Goal: Complete application form

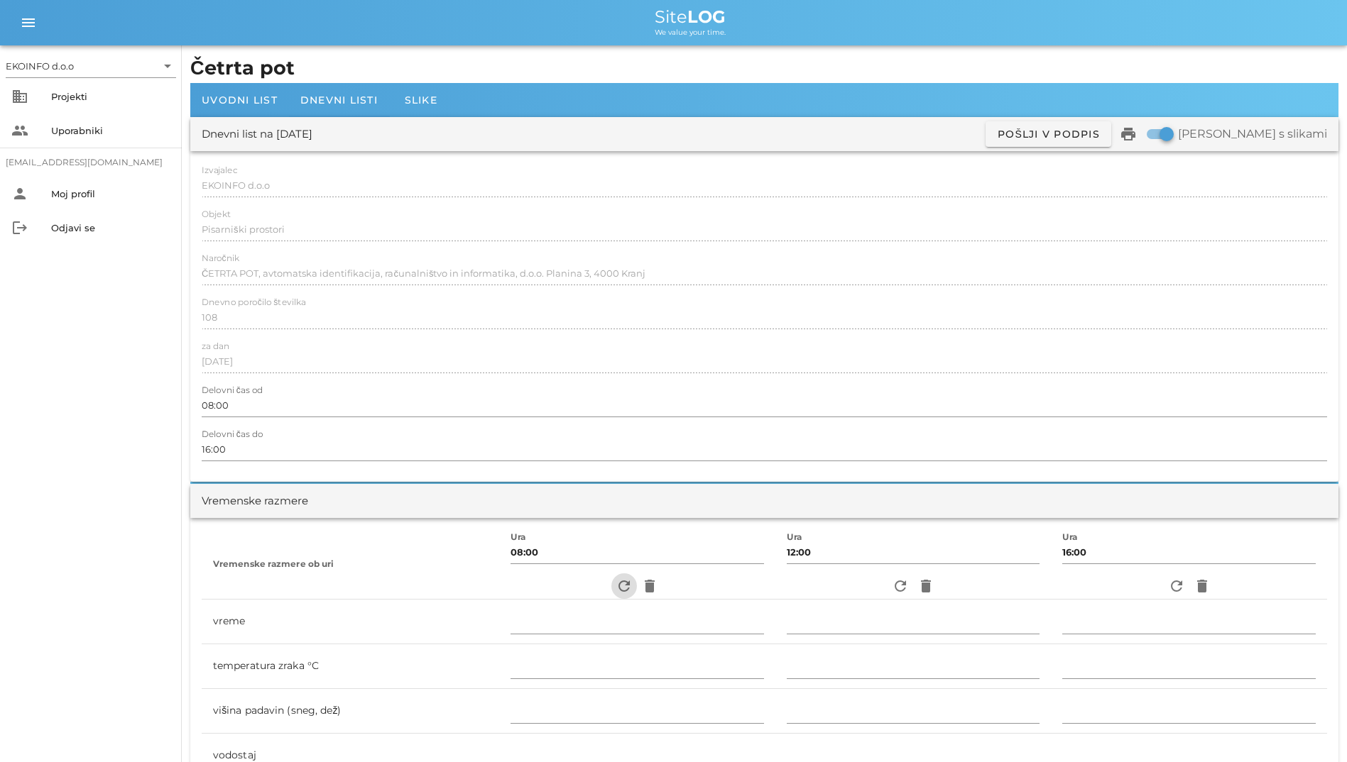
click at [616, 584] on icon "refresh" at bounding box center [623, 586] width 17 height 17
type input "pretežno oblačno"
type input "13"
type input "0"
type input "0.83 m/s šibek SZ"
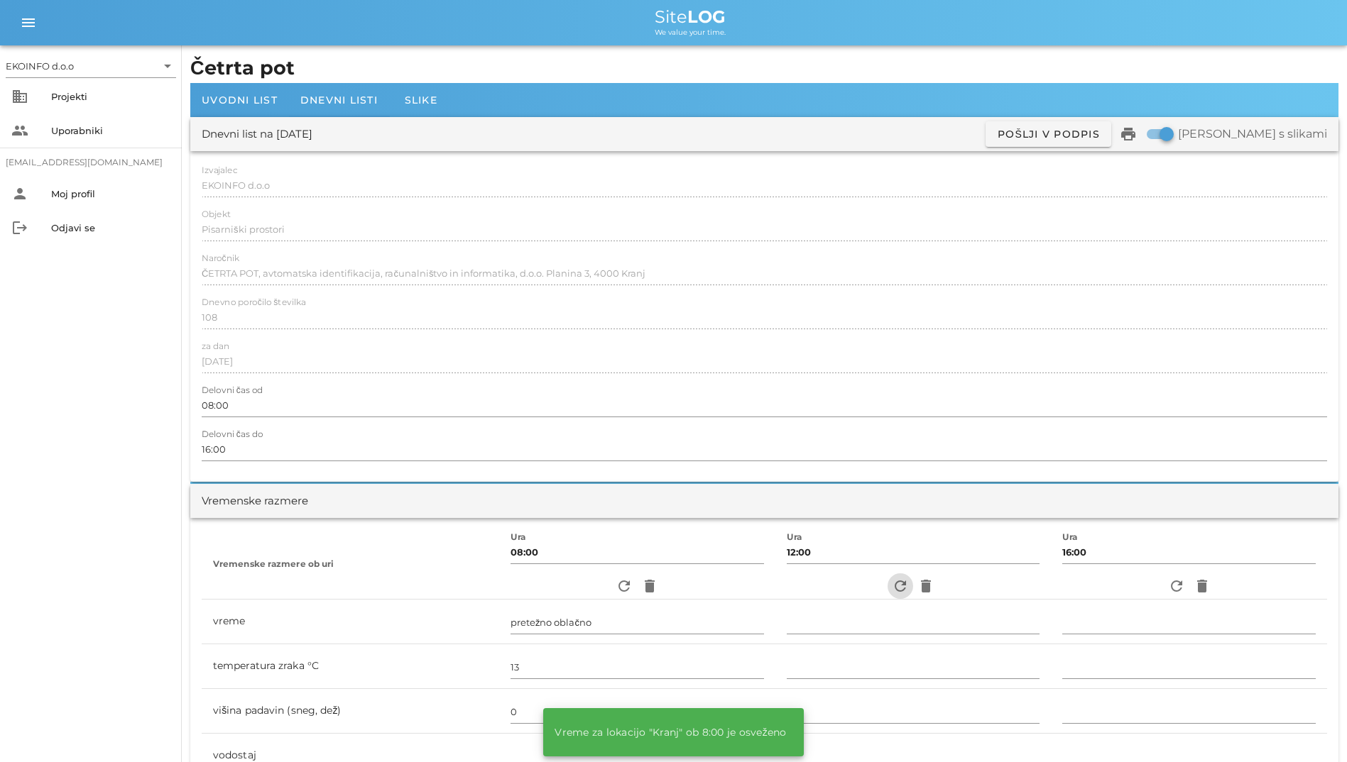
click at [899, 591] on icon "refresh" at bounding box center [900, 586] width 17 height 17
type input "delno oblačno"
type input "16"
type input "0"
type input "0 m/s šibek J"
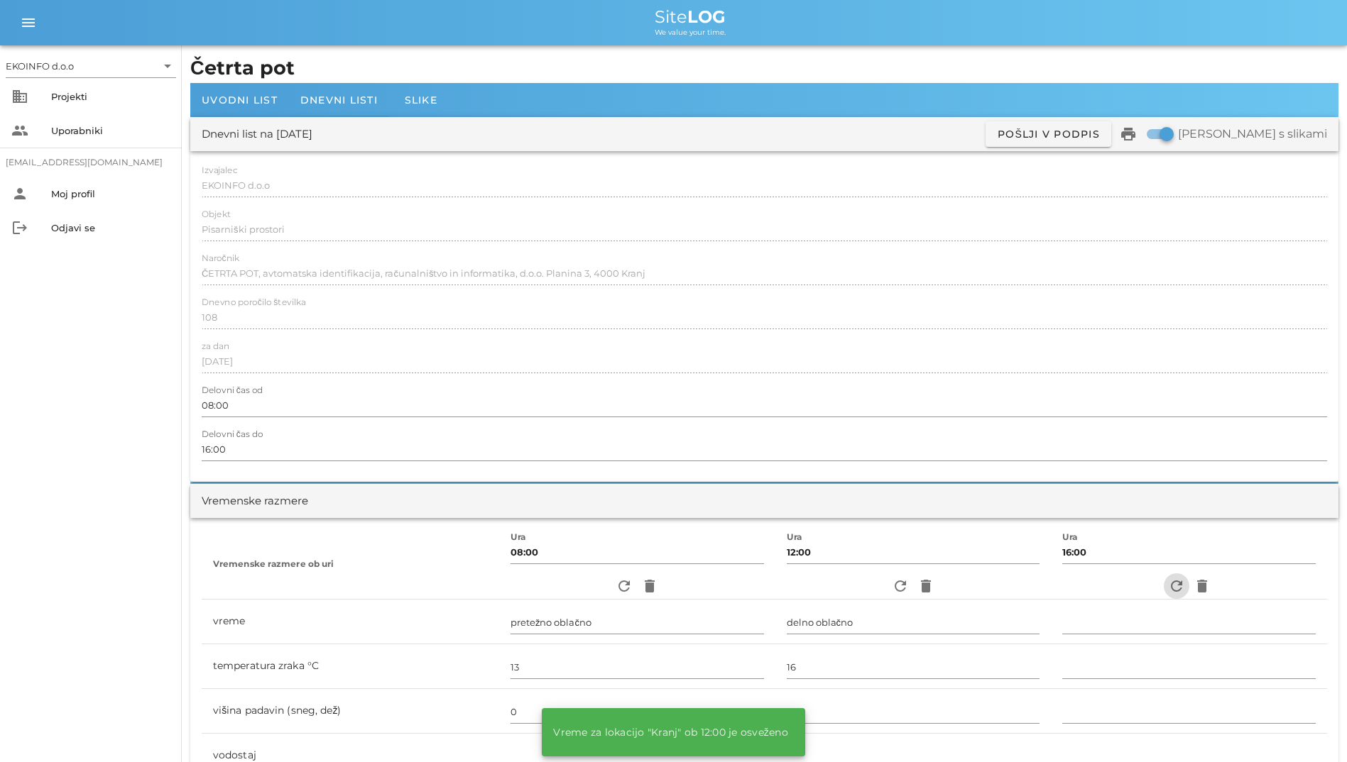
click at [1177, 584] on icon "refresh" at bounding box center [1176, 586] width 17 height 17
type input "delno oblačno"
type input "14"
type input "0"
type input "0.28 m/s šibek SV"
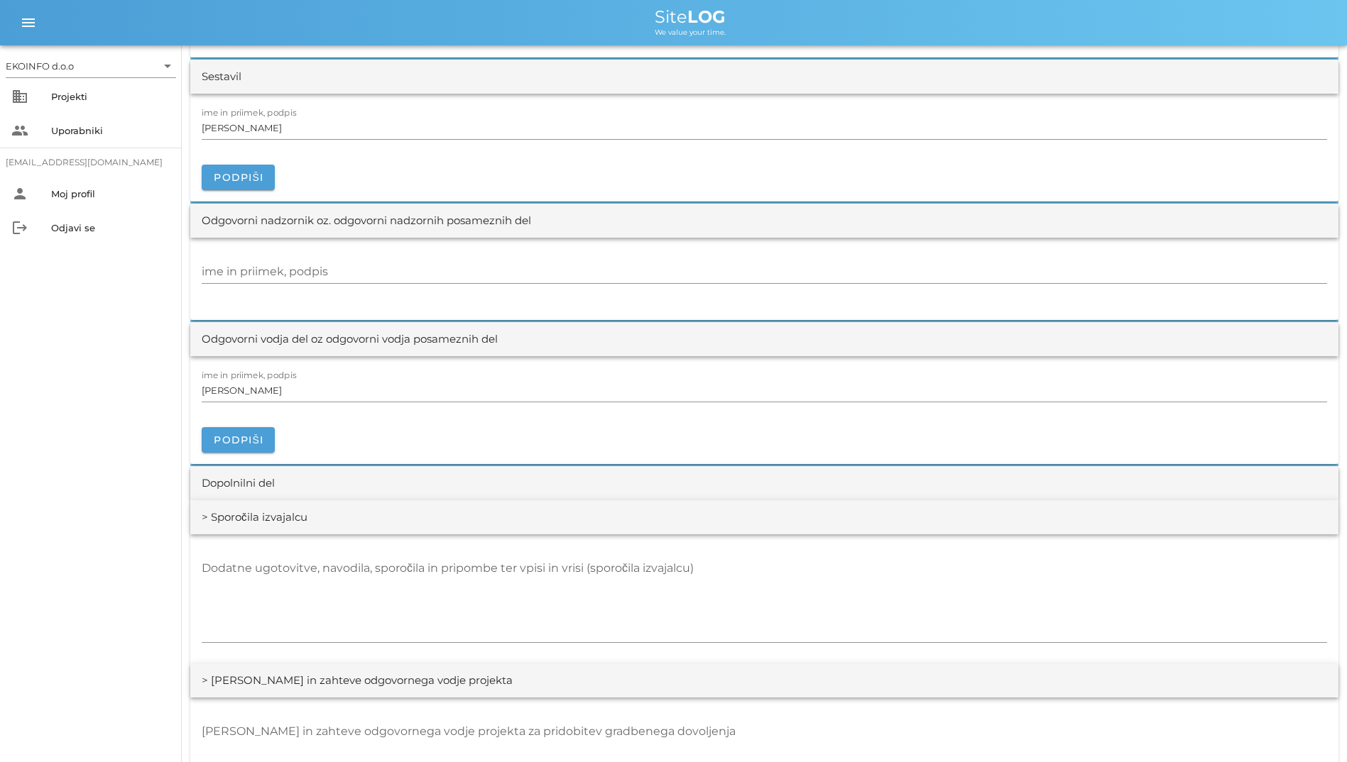
scroll to position [1494, 0]
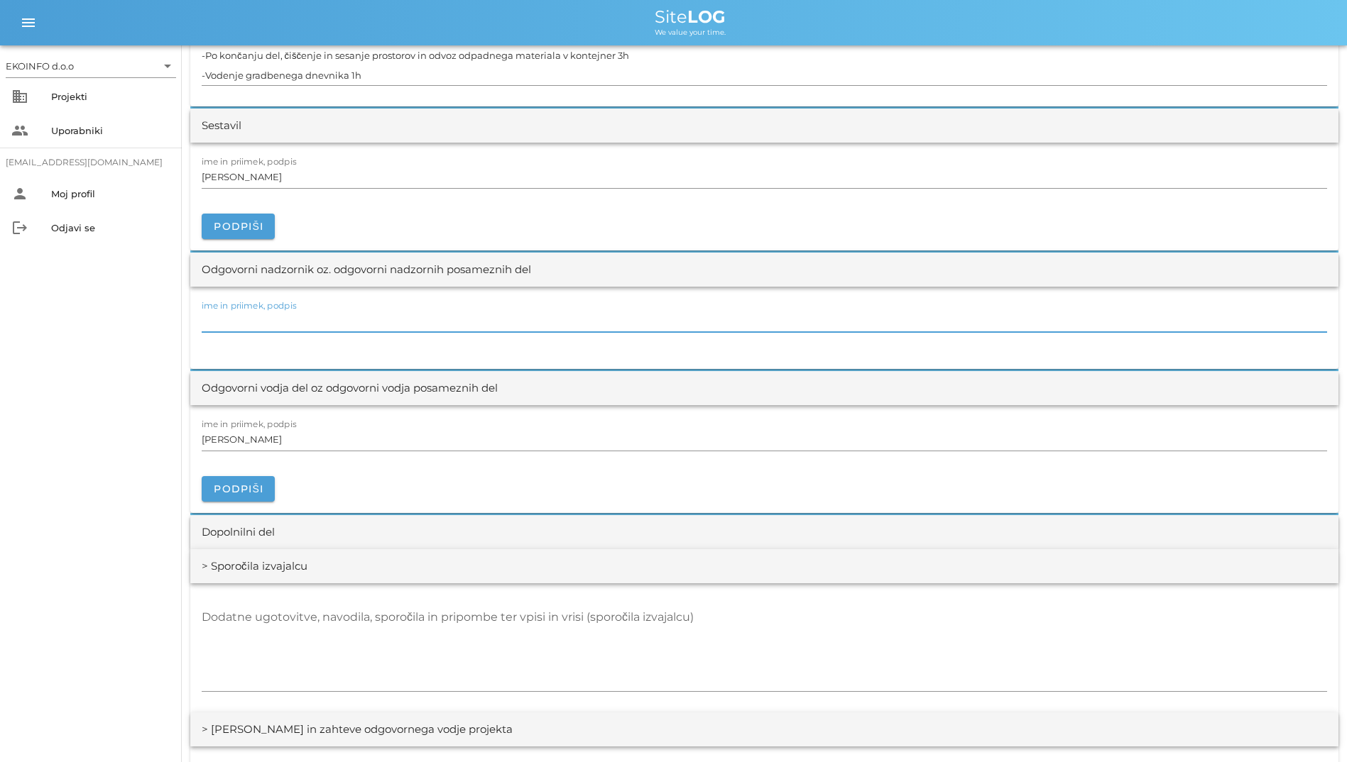
click at [389, 322] on input "ime in priimek, podpis" at bounding box center [764, 321] width 1125 height 23
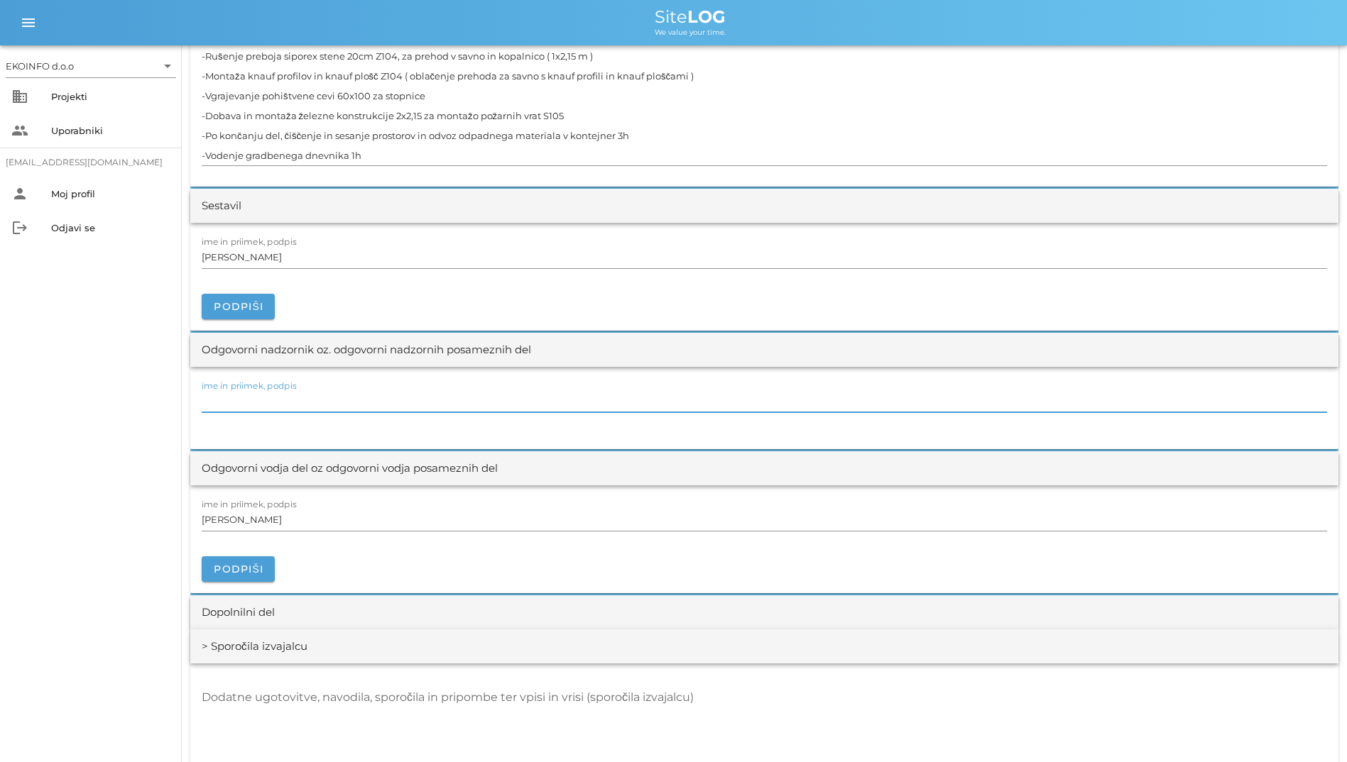
scroll to position [1281, 0]
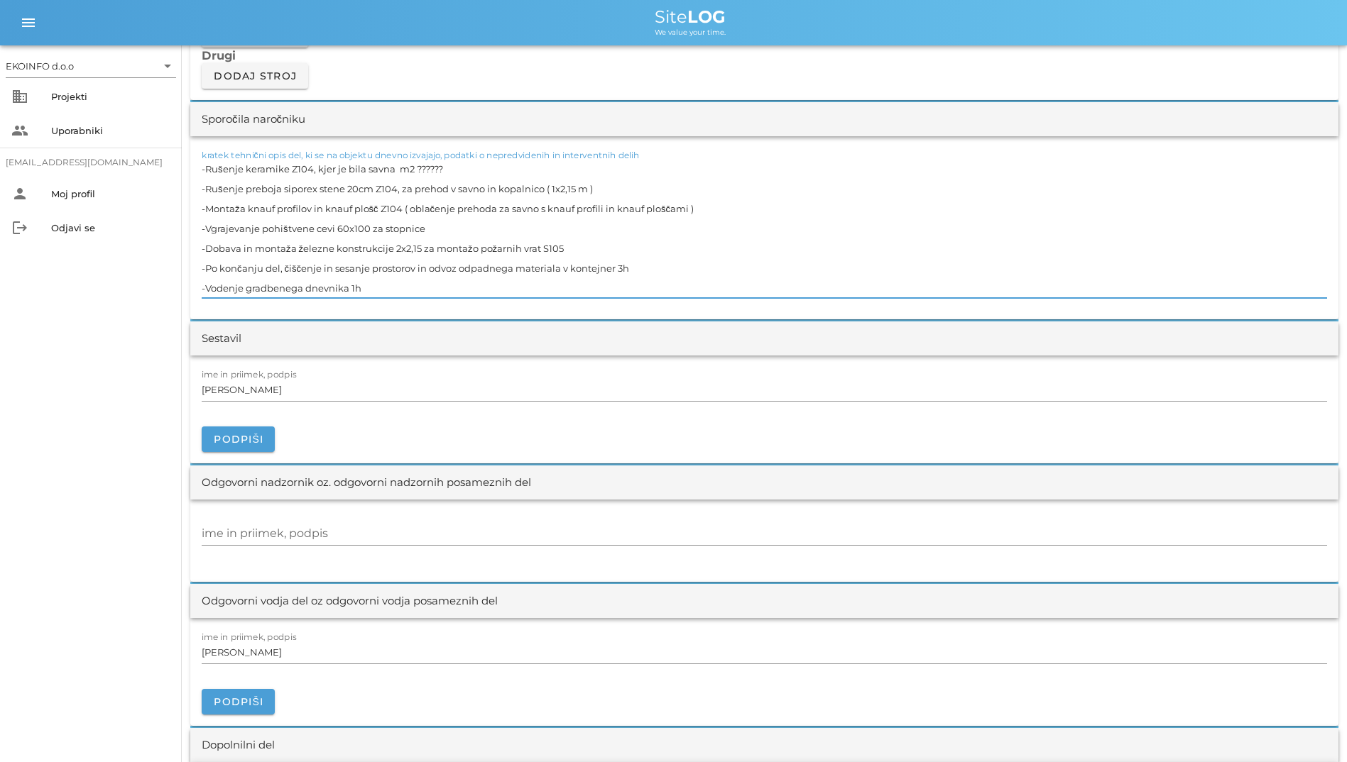
click at [380, 291] on textarea "-Rušenje keramike Z104, kjer je bila savna m2 ?????? -Rušenje preboja siporex s…" at bounding box center [764, 228] width 1125 height 139
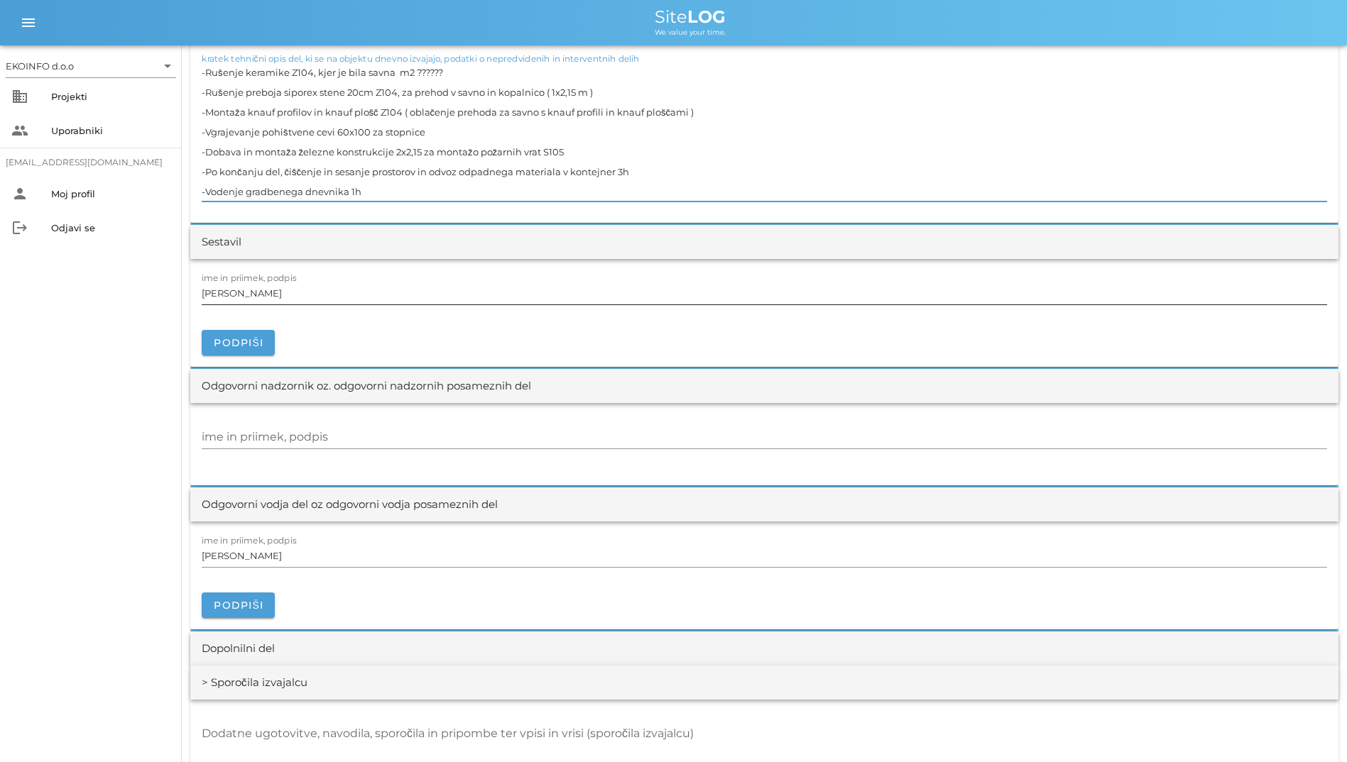
scroll to position [1636, 0]
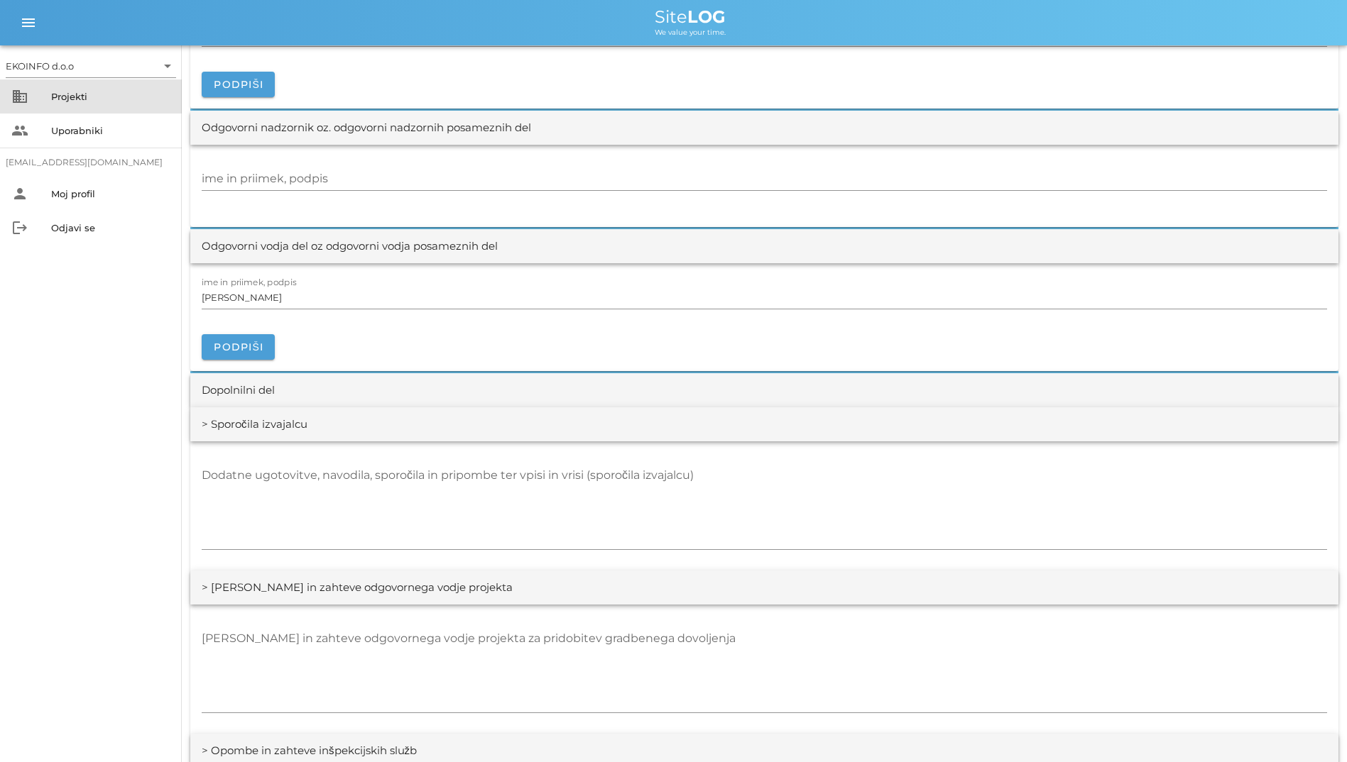
click at [77, 104] on div "Projekti" at bounding box center [110, 96] width 119 height 23
